Goal: Transaction & Acquisition: Book appointment/travel/reservation

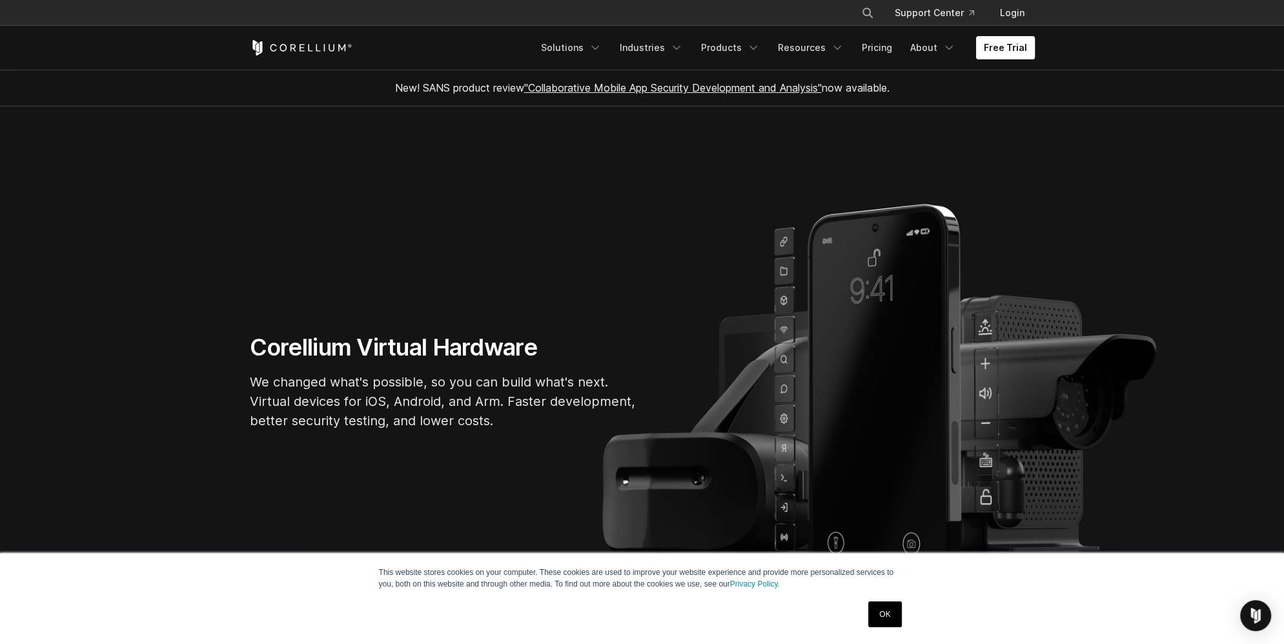
click at [995, 51] on link "Free Trial" at bounding box center [1005, 47] width 59 height 23
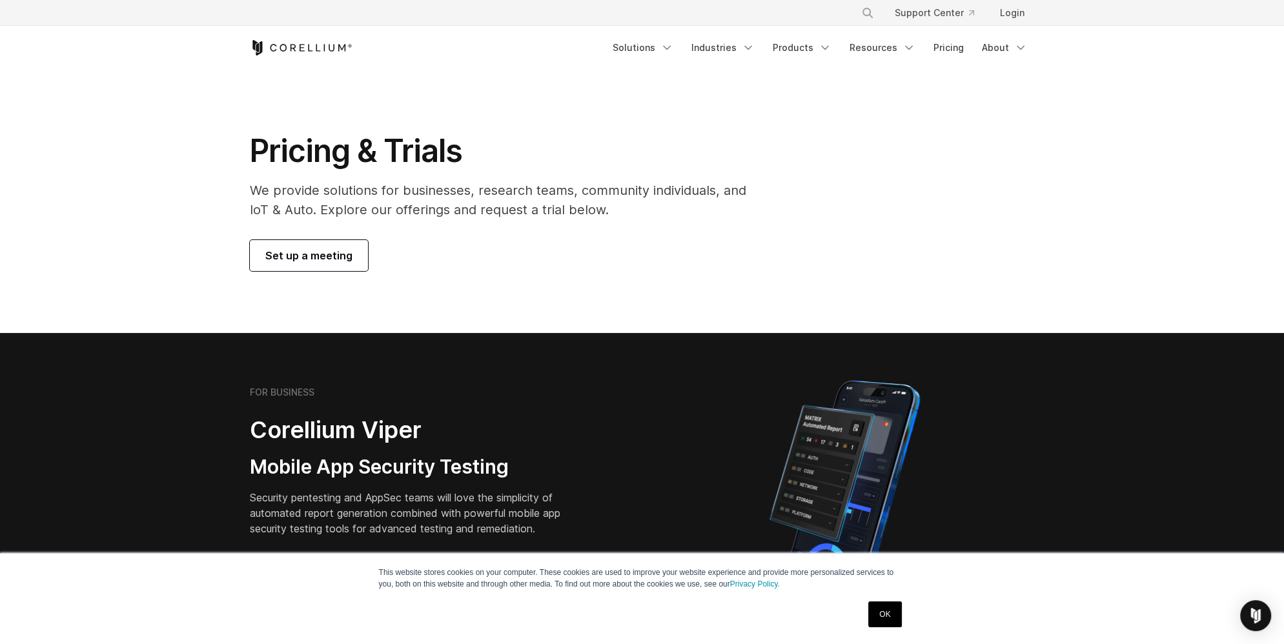
click at [307, 261] on span "Set up a meeting" at bounding box center [308, 255] width 87 height 15
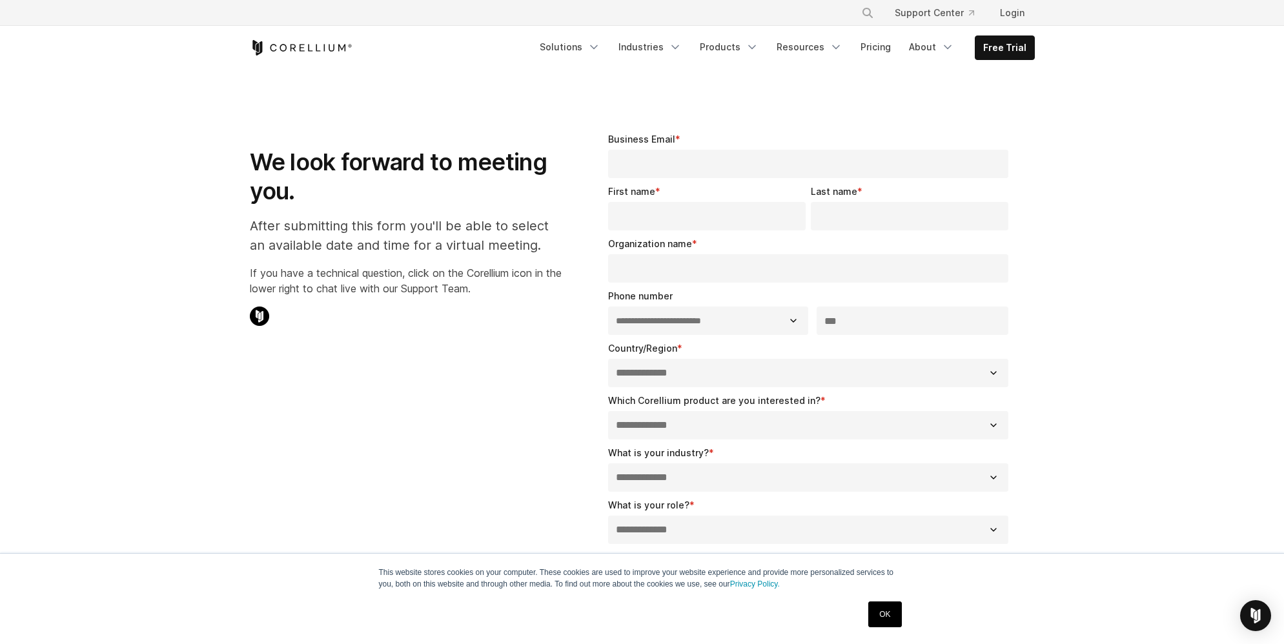
select select "**"
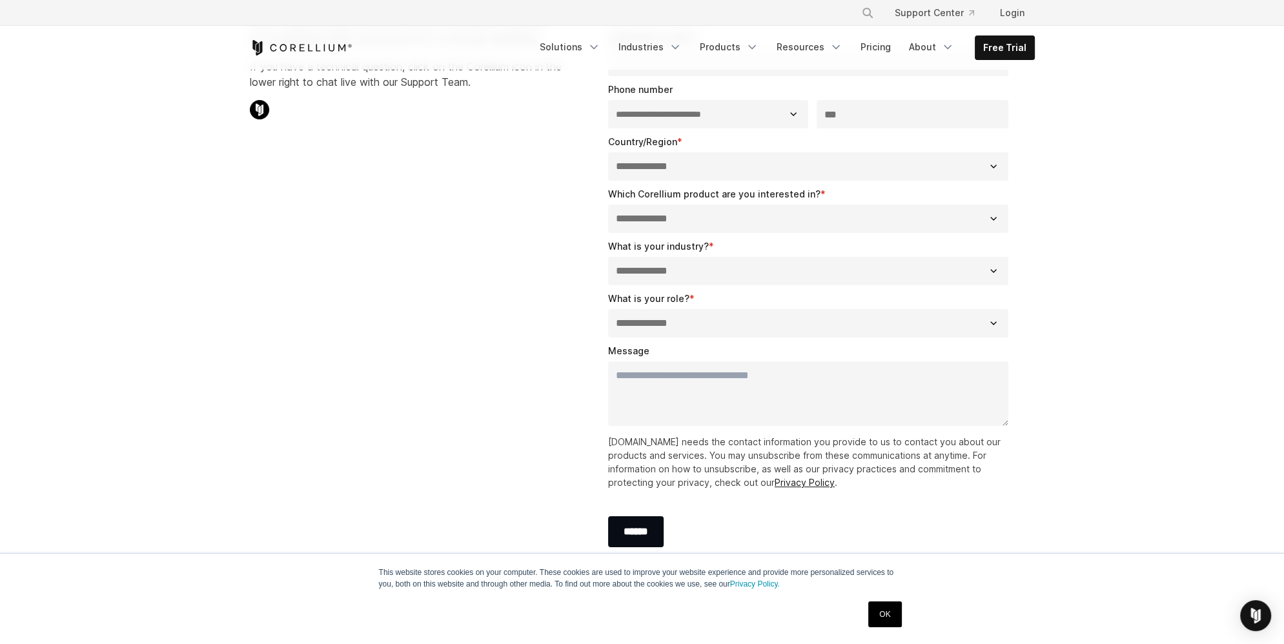
scroll to position [258, 0]
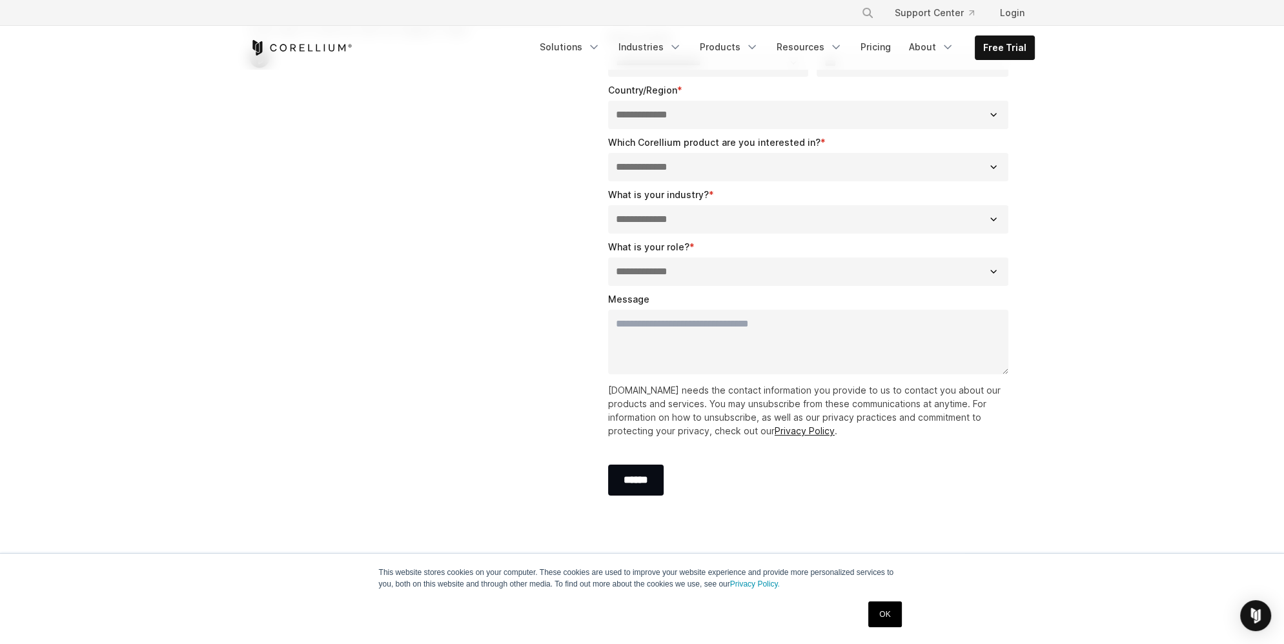
click at [260, 45] on icon "Corellium Home" at bounding box center [259, 48] width 6 height 14
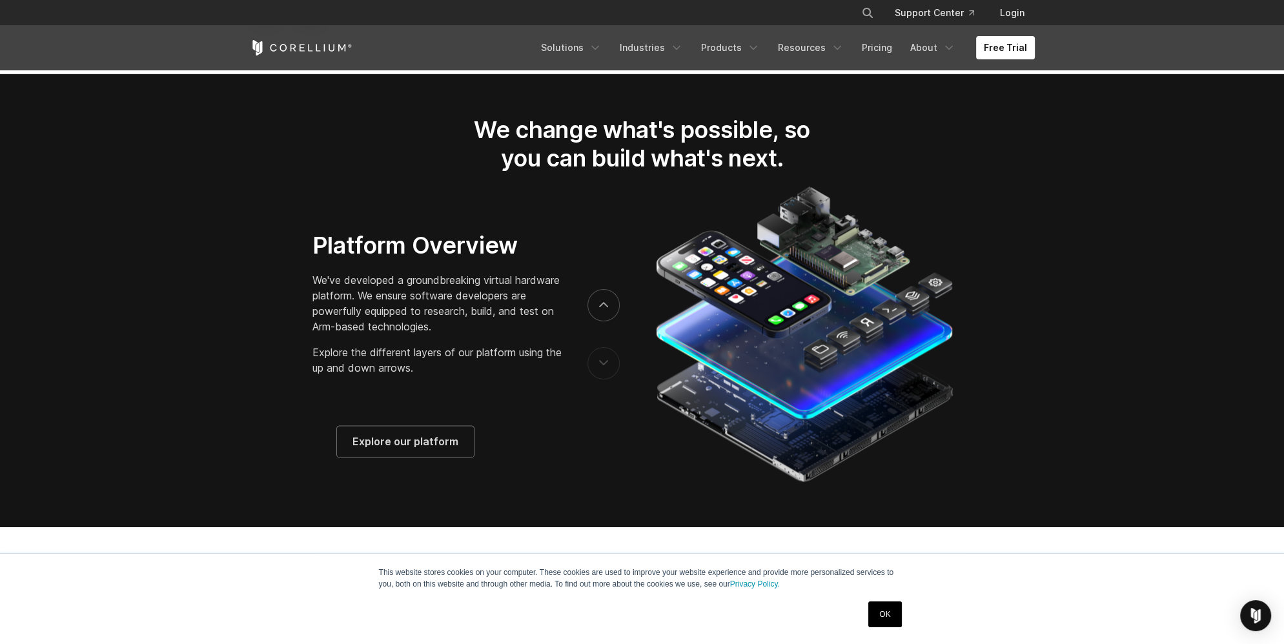
scroll to position [2066, 0]
